Goal: Information Seeking & Learning: Check status

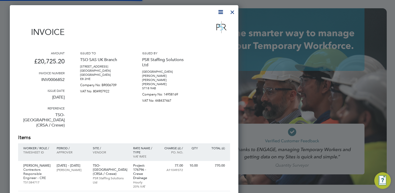
scroll to position [685, 229]
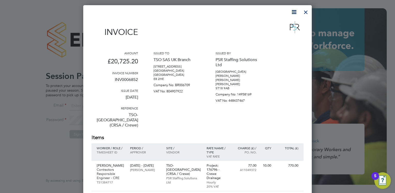
click at [202, 86] on div "Amount £20,725.20 Invoice number INV0006852 Issue date 11 Apr 2024 Reference TS…" at bounding box center [198, 92] width 212 height 83
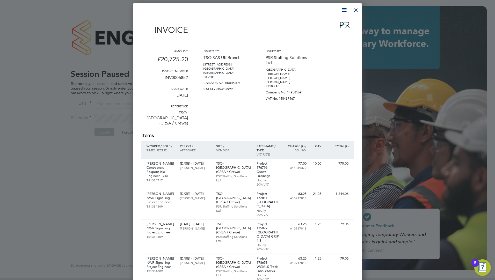
scroll to position [0, 0]
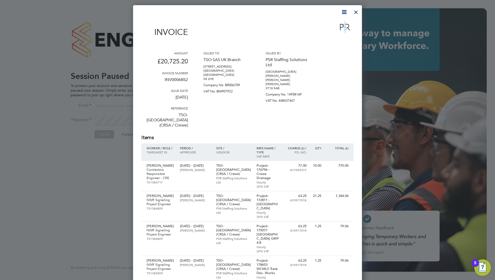
click at [356, 6] on div at bounding box center [355, 10] width 9 height 9
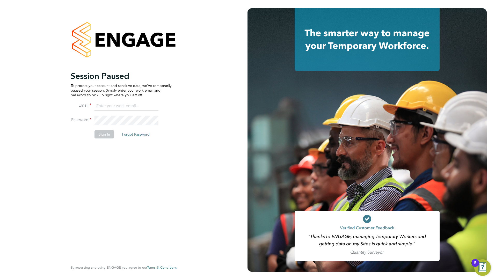
click at [97, 107] on input at bounding box center [126, 105] width 64 height 9
type input "ddarbeau@tso-uk.co.uk"
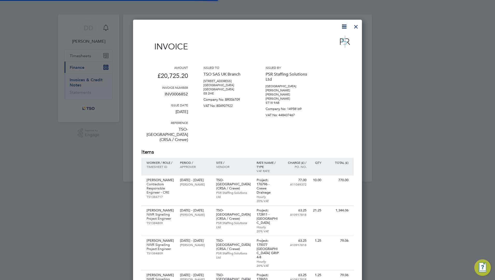
scroll to position [685, 229]
click at [357, 26] on div at bounding box center [355, 25] width 9 height 9
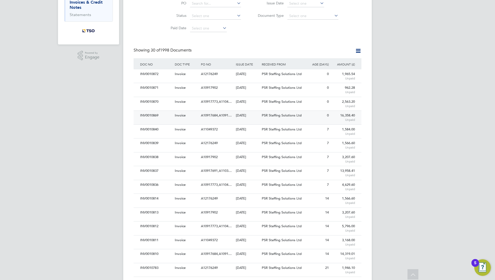
click at [237, 119] on div "[DATE]" at bounding box center [247, 116] width 26 height 10
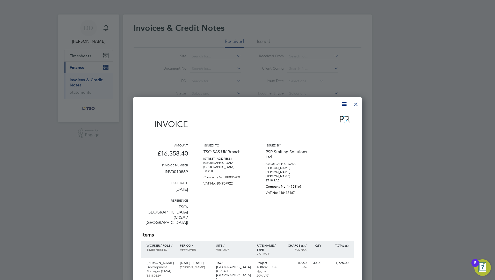
click at [353, 104] on div at bounding box center [355, 102] width 9 height 9
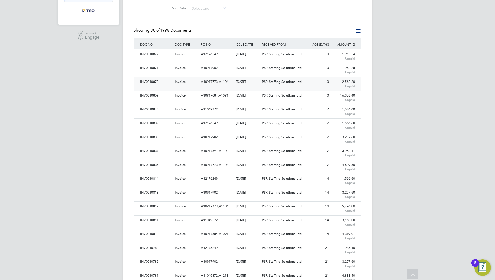
click at [238, 77] on div "[DATE]" at bounding box center [247, 82] width 26 height 10
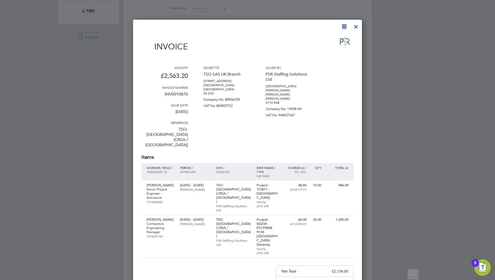
click at [360, 25] on div "Invoice Amount £2,563.20 Invoice number INV0010870 Issue date [DATE] Reference …" at bounding box center [247, 193] width 229 height 347
click at [352, 24] on div at bounding box center [355, 25] width 9 height 9
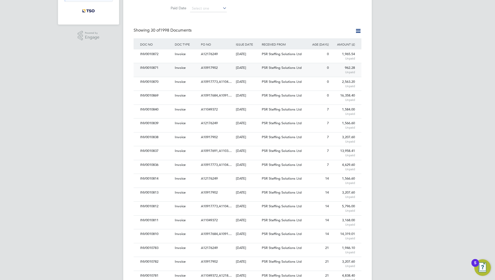
click at [280, 67] on span "PSR Staffing Solutions Ltd" at bounding box center [282, 67] width 40 height 4
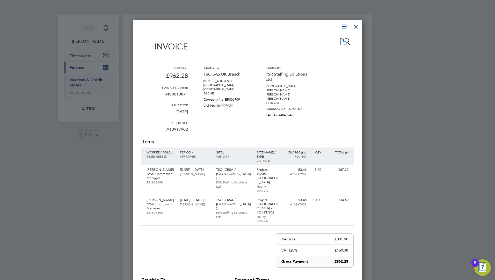
click at [355, 27] on div at bounding box center [355, 25] width 9 height 9
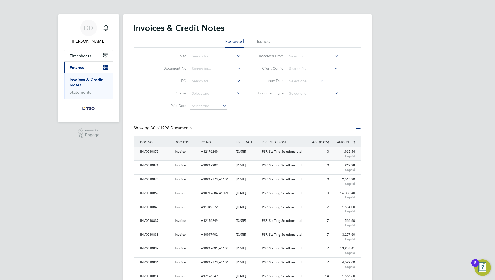
click at [206, 153] on span "A12176249" at bounding box center [209, 151] width 17 height 4
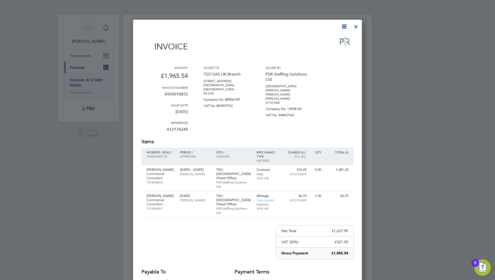
click at [353, 23] on div at bounding box center [355, 25] width 9 height 9
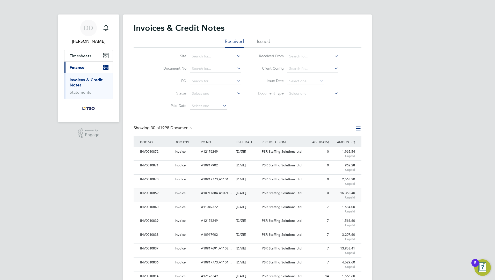
click at [168, 195] on div "INV0010869" at bounding box center [156, 193] width 35 height 10
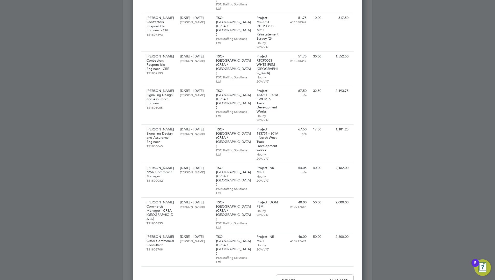
scroll to position [207, 0]
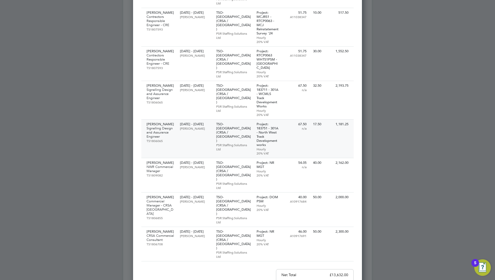
click at [231, 143] on p "PSR Staffing Solutions Ltd" at bounding box center [233, 147] width 35 height 8
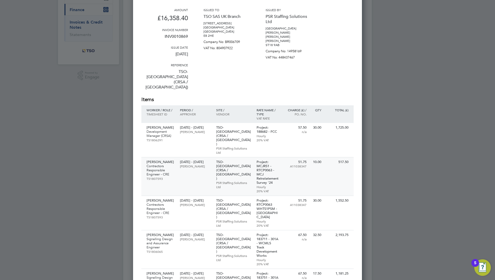
scroll to position [0, 0]
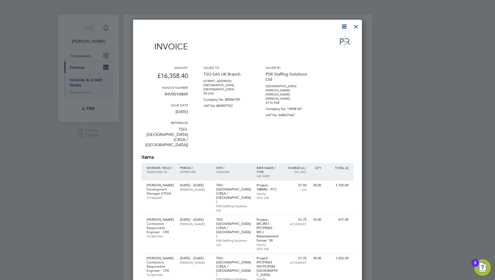
click at [354, 28] on div at bounding box center [355, 25] width 9 height 9
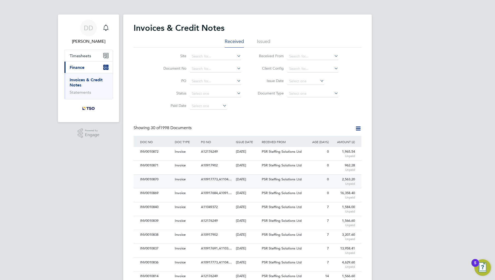
click at [254, 181] on div "[DATE]" at bounding box center [247, 180] width 26 height 10
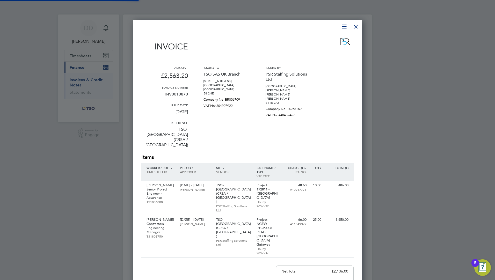
scroll to position [327, 229]
click at [357, 24] on div at bounding box center [355, 25] width 9 height 9
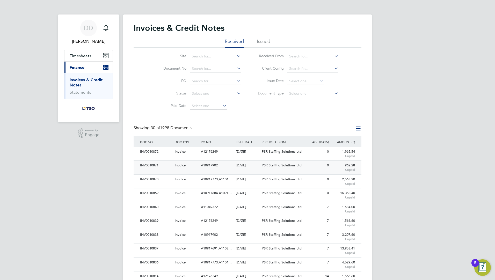
click at [264, 166] on span "PSR Staffing Solutions Ltd" at bounding box center [282, 165] width 40 height 4
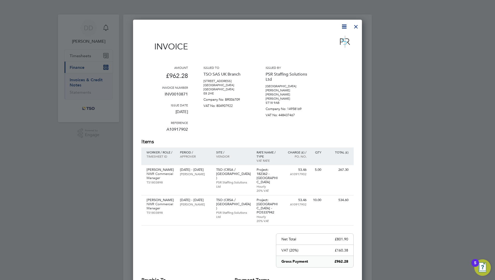
click at [357, 27] on div at bounding box center [355, 25] width 9 height 9
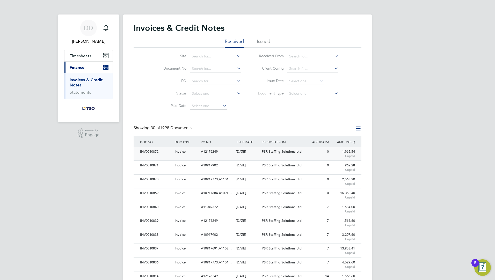
click at [228, 149] on div "A12176249" at bounding box center [216, 152] width 35 height 10
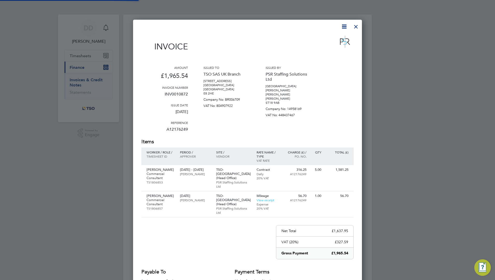
scroll to position [297, 229]
click at [272, 198] on link "View receipt" at bounding box center [265, 200] width 18 height 4
click at [353, 27] on div at bounding box center [355, 25] width 9 height 9
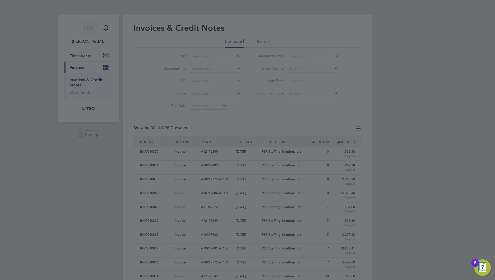
click at [210, 84] on div at bounding box center [247, 140] width 495 height 280
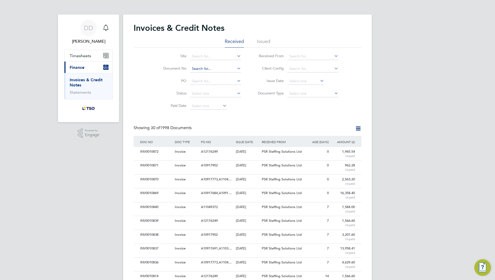
click at [199, 66] on input at bounding box center [215, 68] width 51 height 7
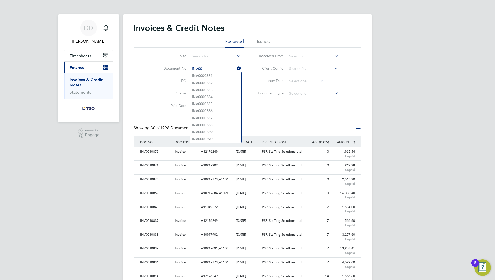
paste input "10436"
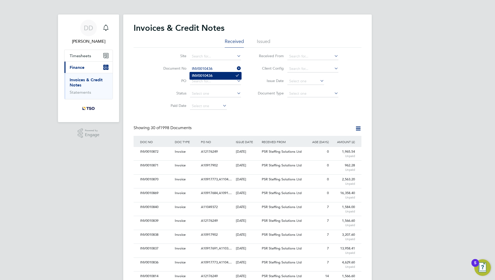
type input "INV0010436"
click at [212, 76] on b "INV0010436" at bounding box center [202, 75] width 21 height 4
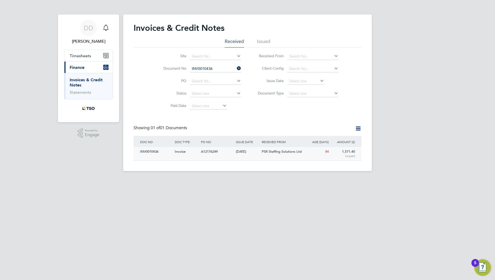
click at [200, 154] on div "A12176249" at bounding box center [216, 152] width 35 height 10
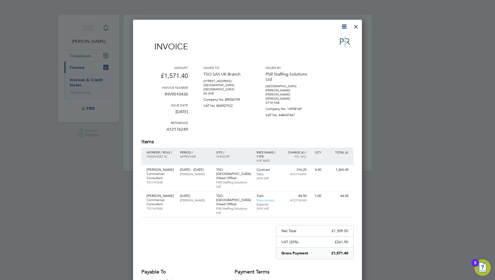
click at [356, 29] on div at bounding box center [355, 25] width 9 height 9
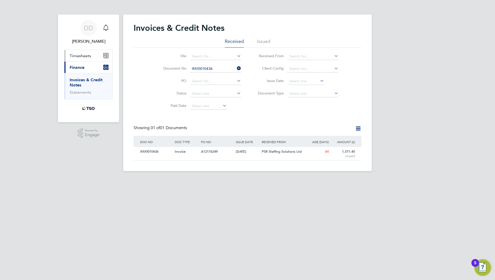
click at [71, 54] on span "Timesheets" at bounding box center [80, 55] width 21 height 5
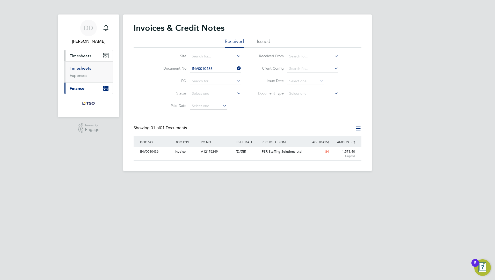
click at [73, 68] on link "Timesheets" at bounding box center [80, 68] width 21 height 5
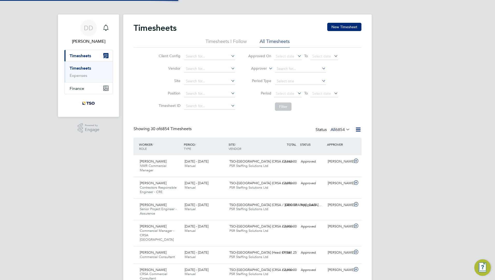
scroll to position [17, 45]
click at [81, 84] on button "Finance" at bounding box center [88, 88] width 48 height 11
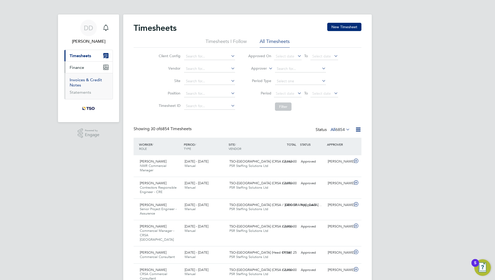
click at [81, 79] on link "Invoices & Credit Notes" at bounding box center [86, 82] width 32 height 10
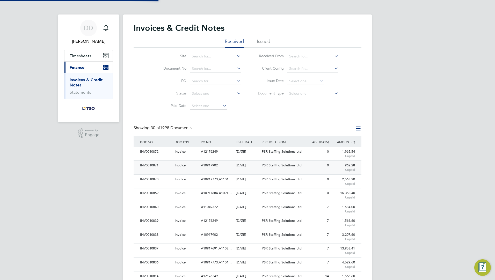
scroll to position [10, 35]
click at [189, 157] on div "INV0010872 Invoice A12176249 28 Aug 2025 TSO SAS UK Branch PSR Staffing Solutio…" at bounding box center [248, 153] width 228 height 13
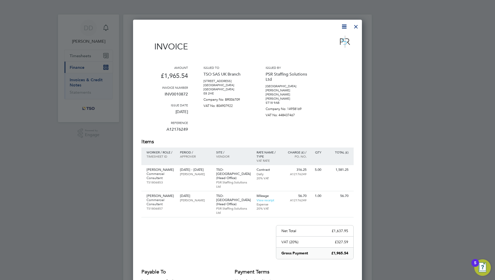
click at [352, 27] on div at bounding box center [355, 25] width 9 height 9
